Goal: Task Accomplishment & Management: Manage account settings

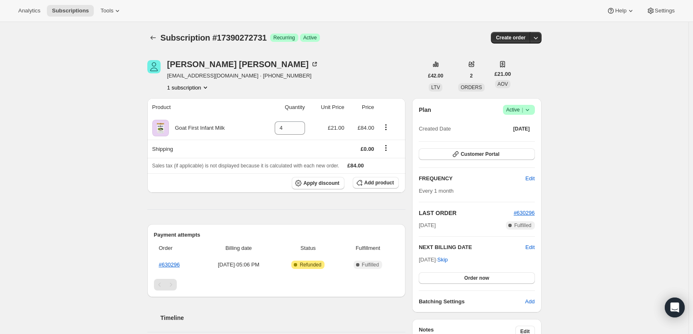
click at [526, 112] on icon at bounding box center [527, 110] width 8 height 8
click at [517, 138] on span "Cancel subscription" at bounding box center [521, 140] width 47 height 6
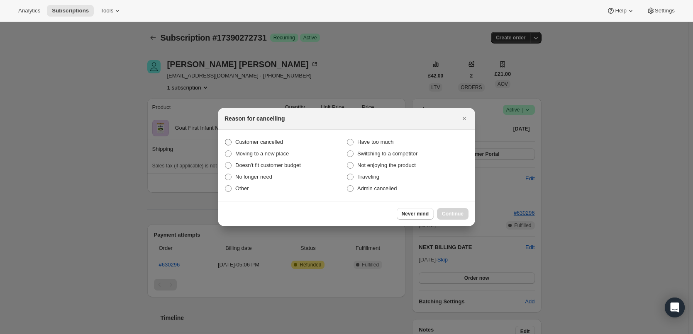
click at [266, 140] on span "Customer cancelled" at bounding box center [259, 142] width 48 height 6
click at [225, 139] on input "Customer cancelled" at bounding box center [225, 139] width 0 height 0
radio input "true"
click at [460, 219] on button "Continue" at bounding box center [453, 214] width 32 height 12
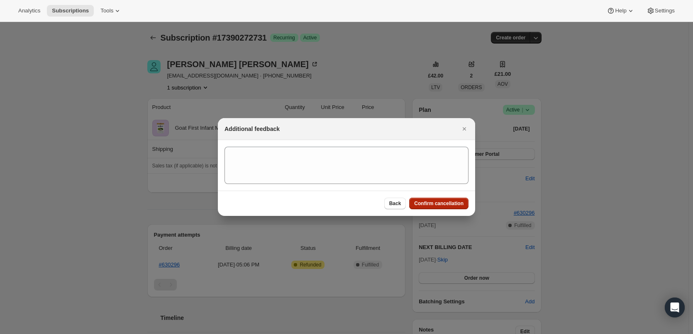
click at [432, 209] on button "Confirm cancellation" at bounding box center [438, 204] width 59 height 12
